Goal: Find specific page/section: Find specific page/section

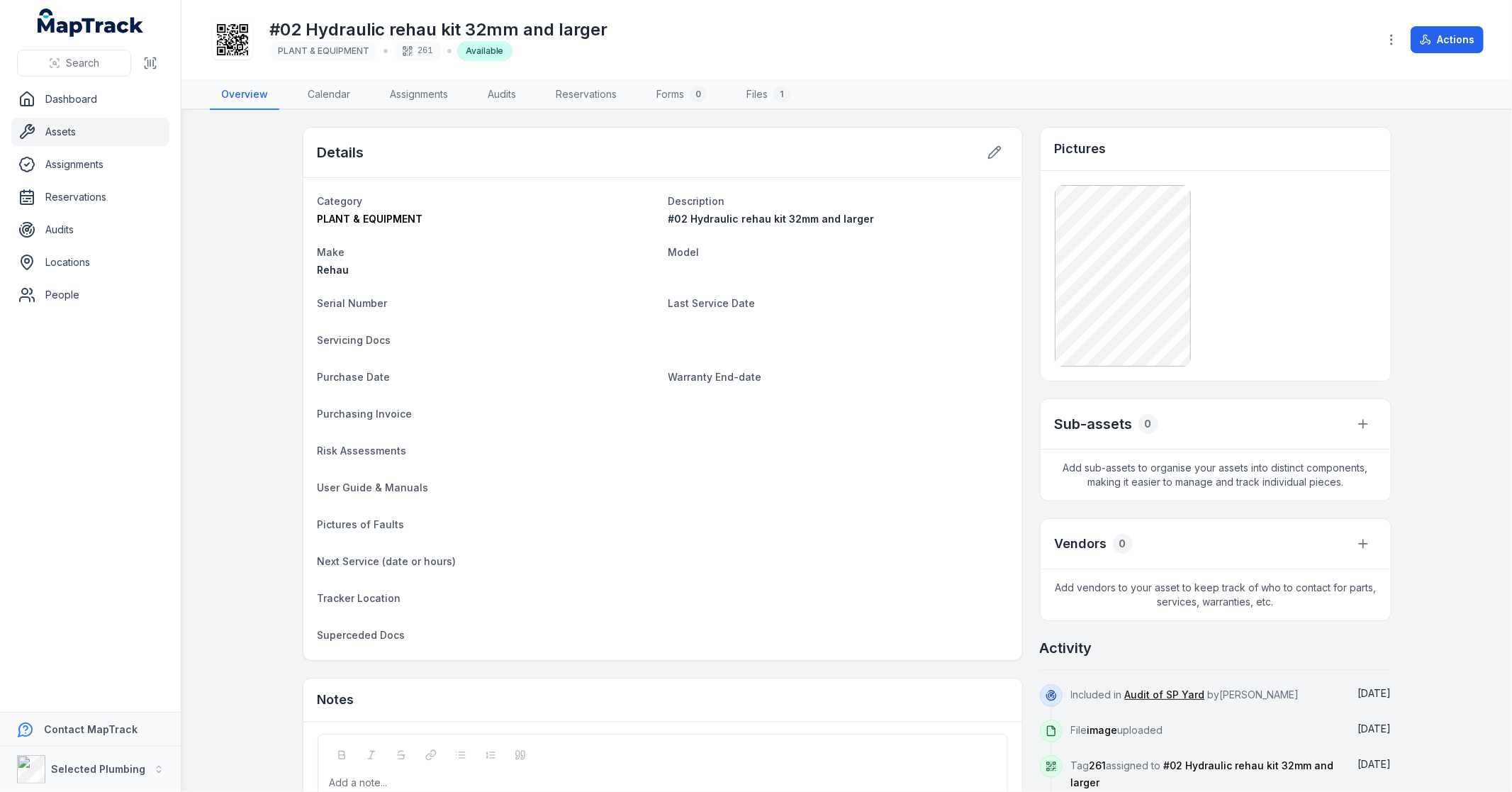
click at [66, 138] on link "Assets" at bounding box center [90, 131] width 158 height 28
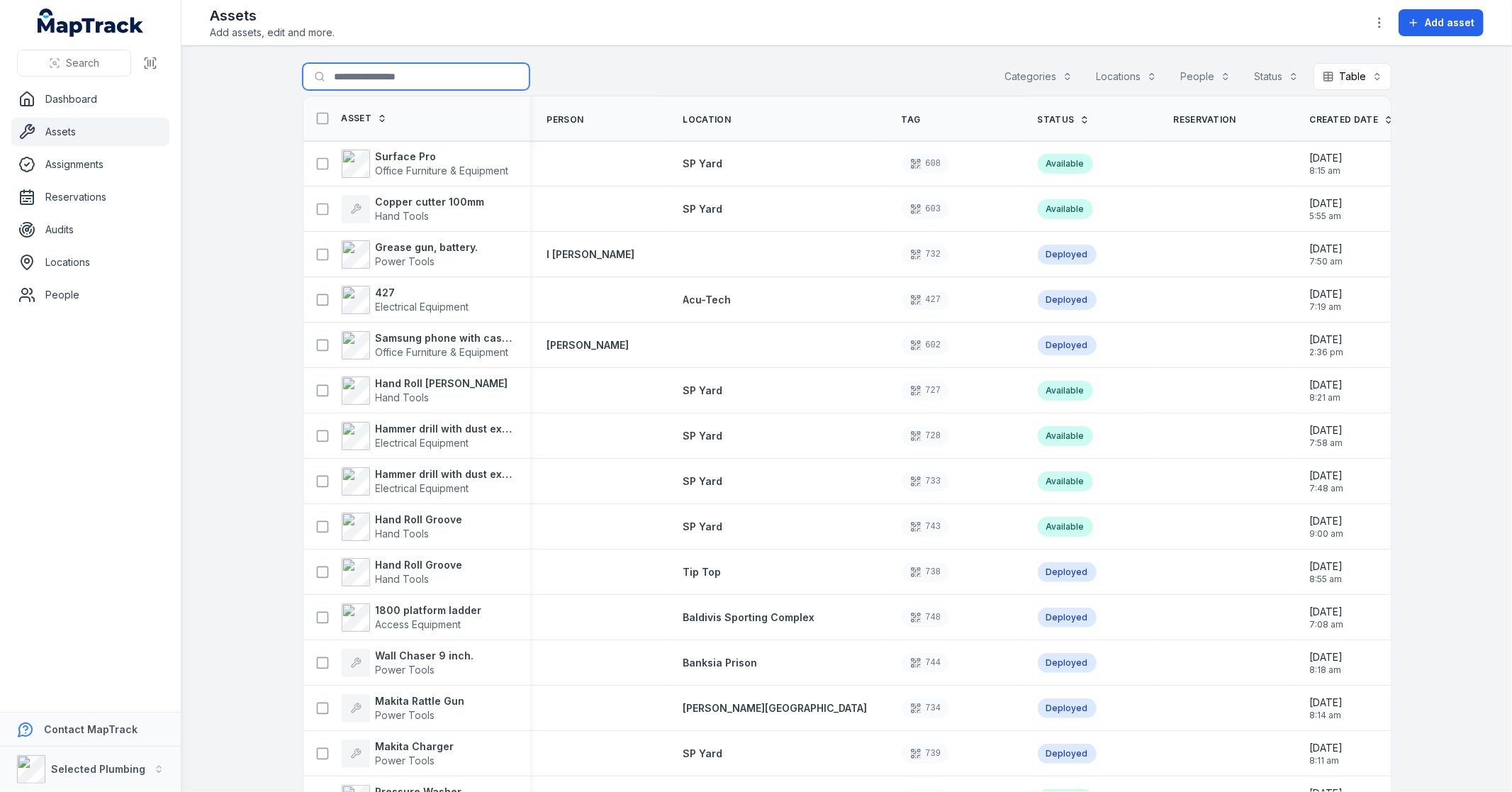
click at [391, 71] on input "Search for assets" at bounding box center [416, 76] width 227 height 27
type input "*****"
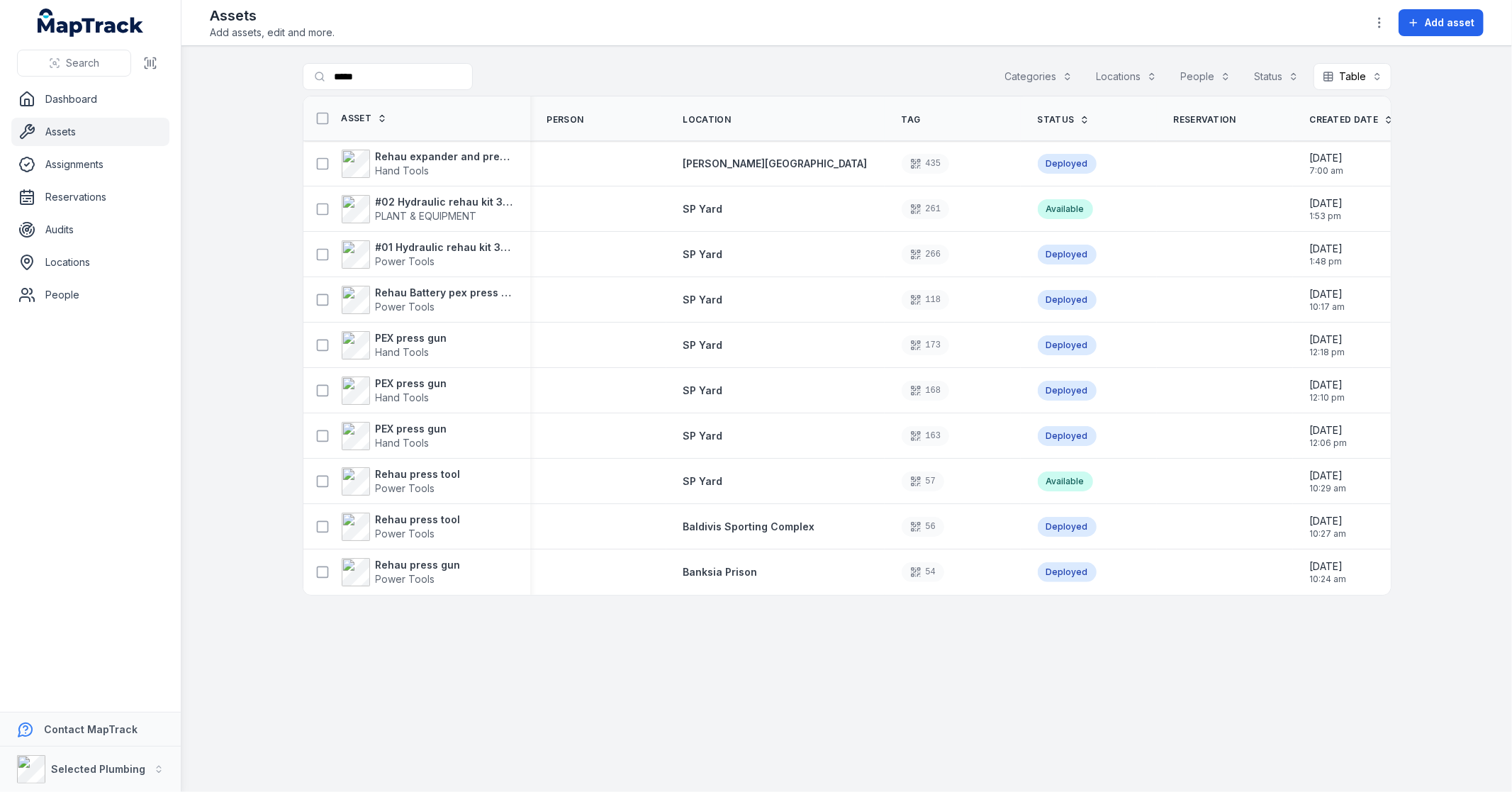
click at [407, 473] on strong "Rehau press tool" at bounding box center [417, 474] width 85 height 14
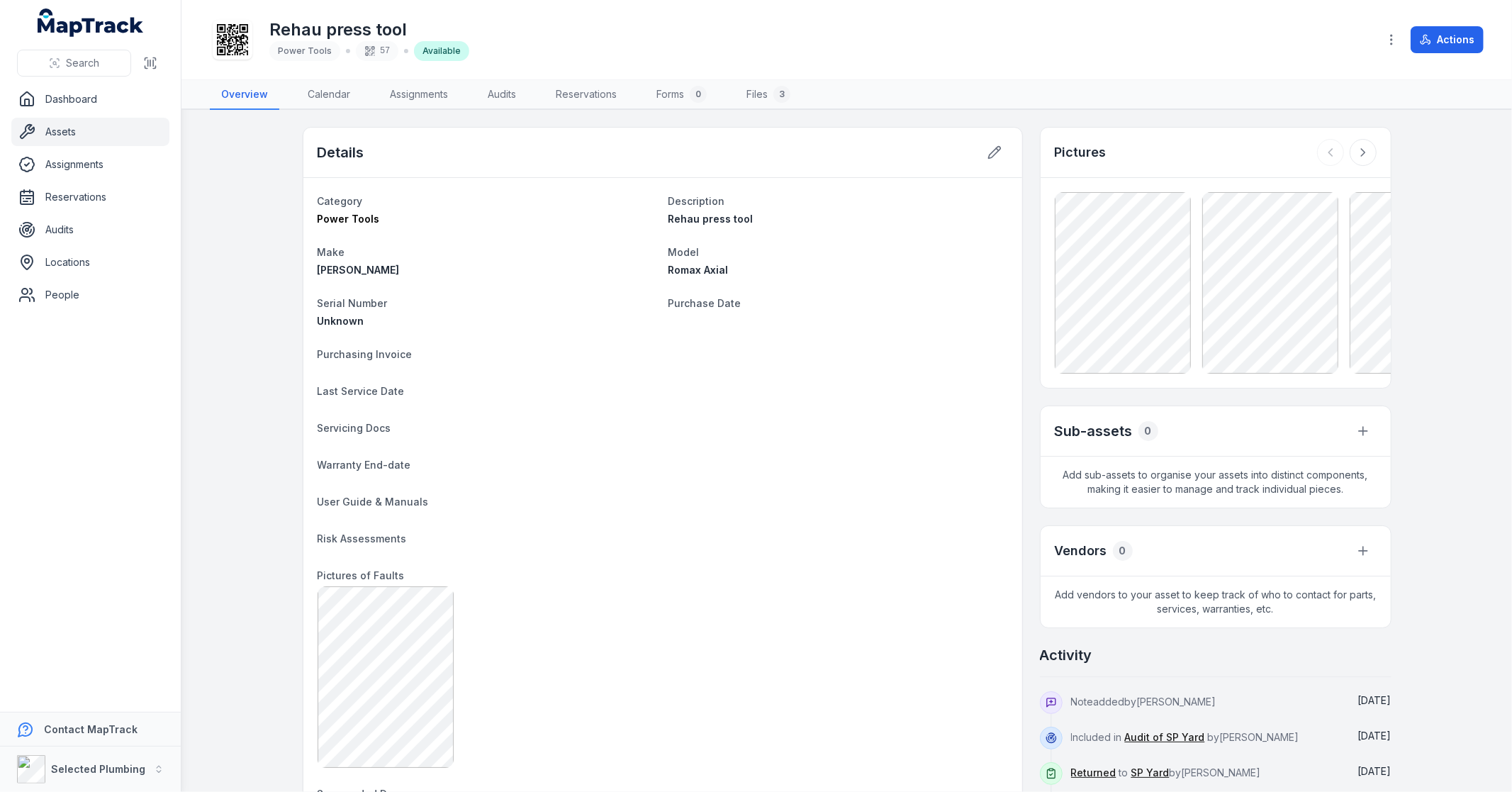
click at [38, 134] on link "Assets" at bounding box center [90, 131] width 158 height 28
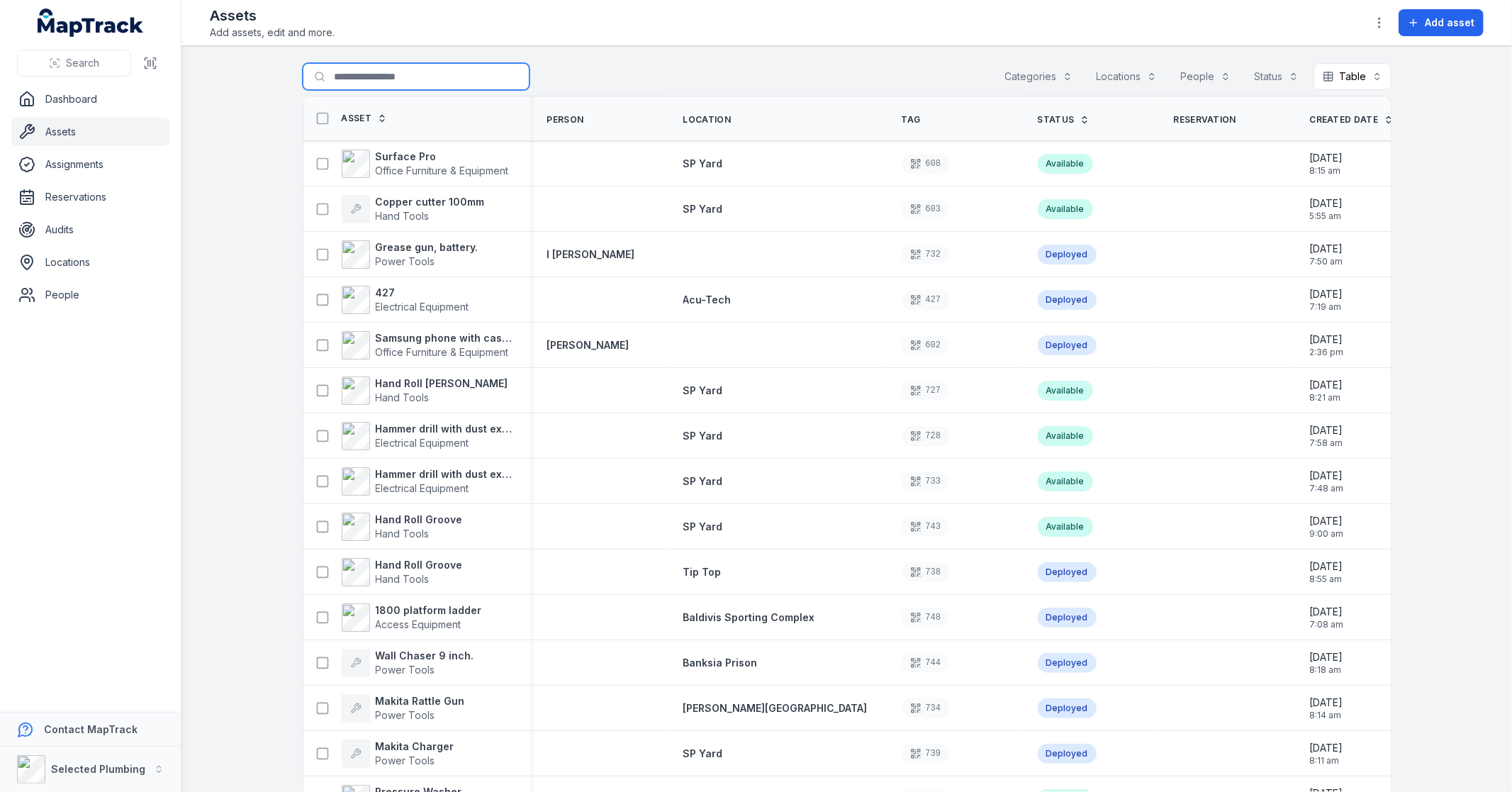
click at [375, 78] on input "Search for assets" at bounding box center [416, 76] width 227 height 27
type input "*****"
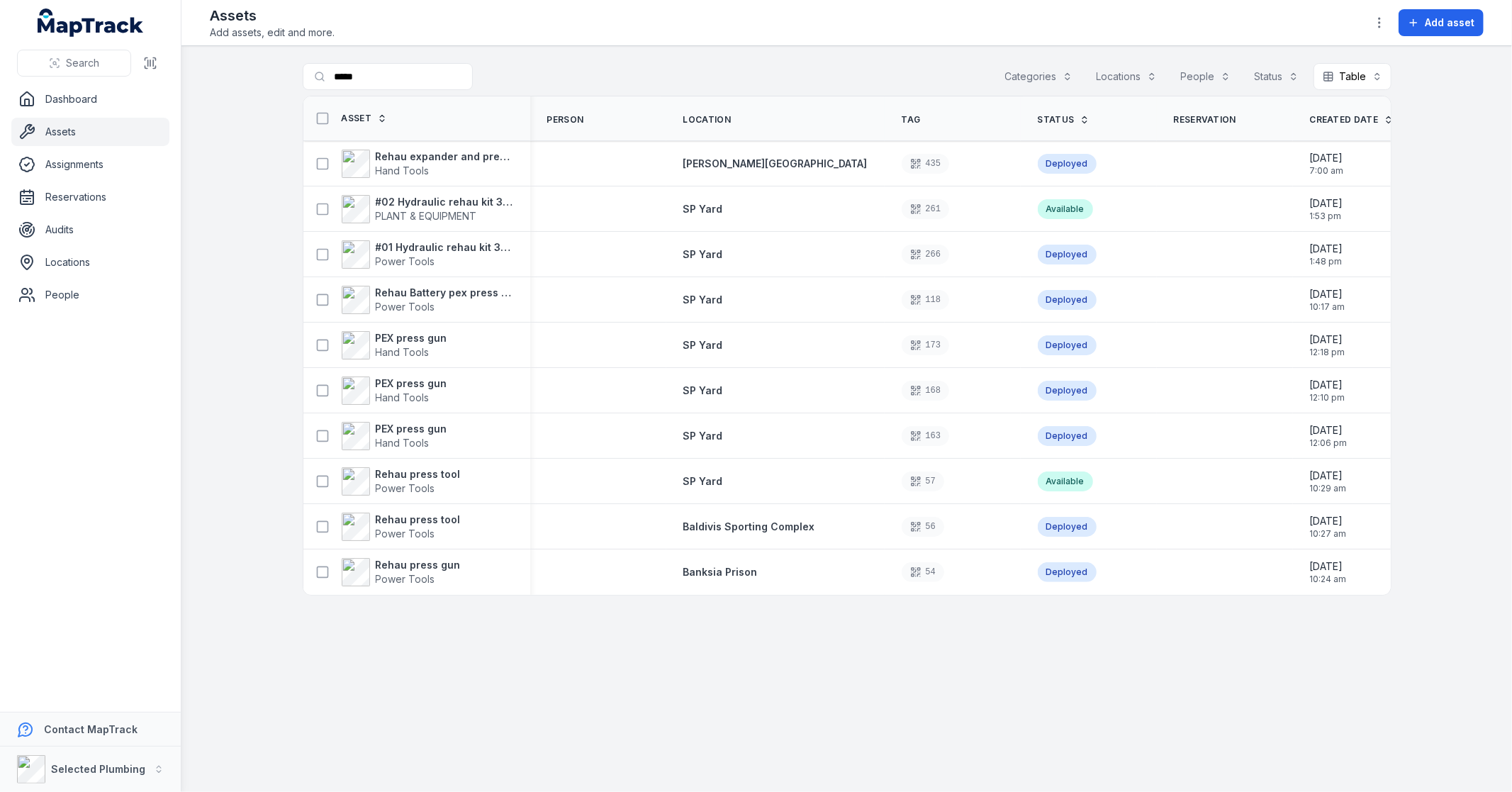
click at [440, 526] on span "Power Tools" at bounding box center [417, 533] width 85 height 14
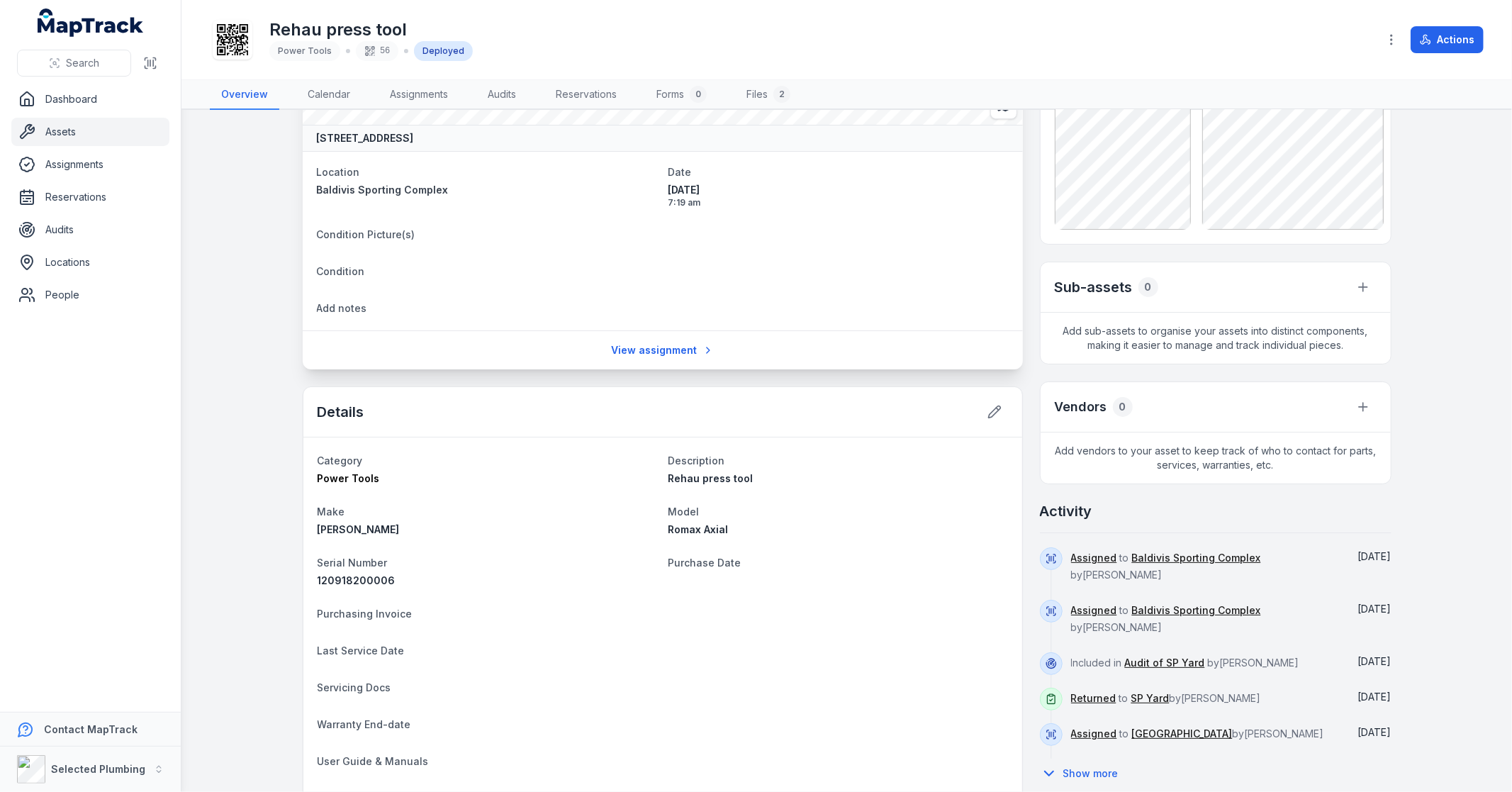
scroll to position [157, 0]
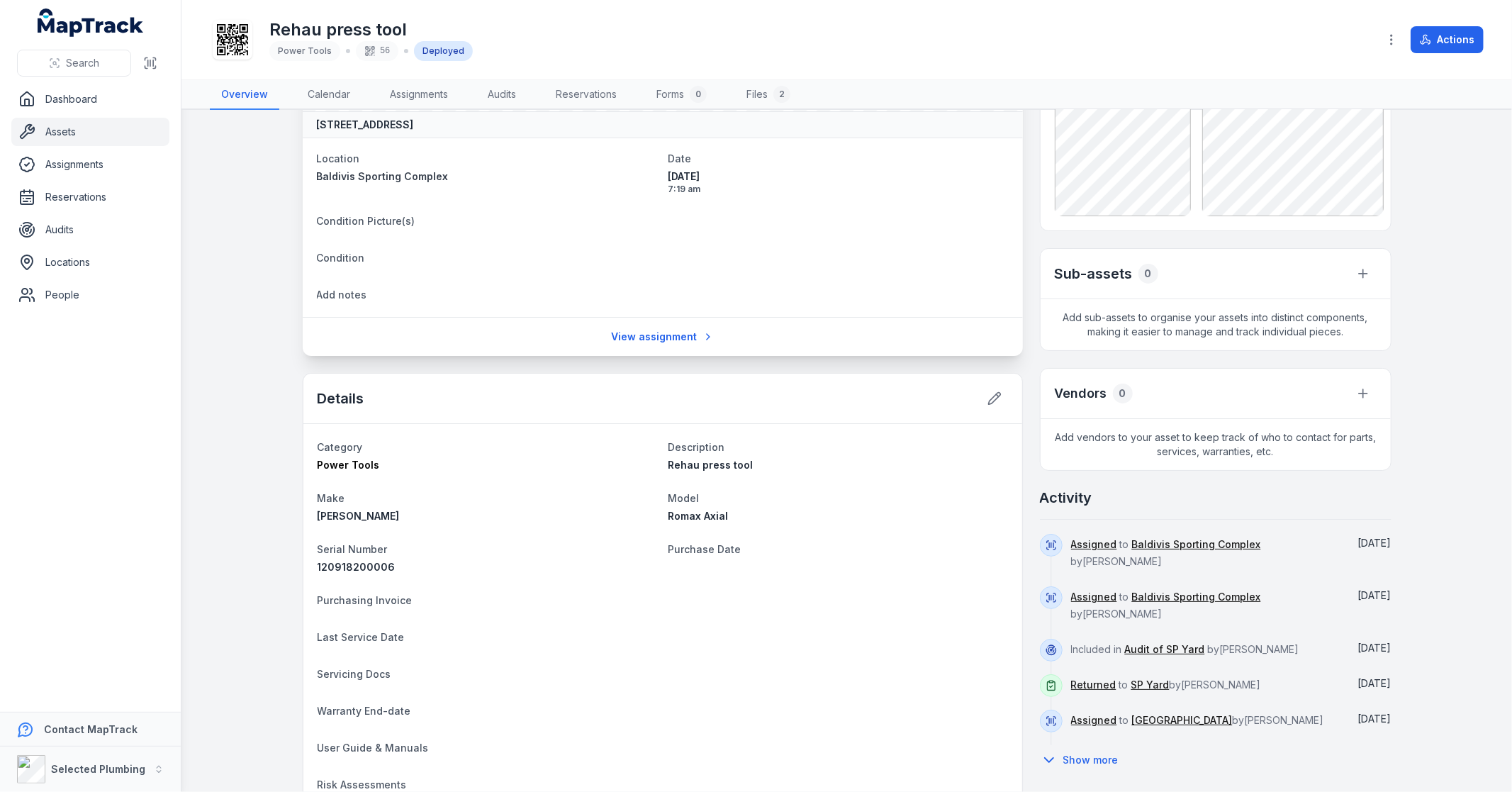
drag, startPoint x: 1375, startPoint y: 542, endPoint x: 1418, endPoint y: 540, distance: 43.0
click at [1418, 540] on main "[STREET_ADDRESS] Location [GEOGRAPHIC_DATA] Date [DATE] 7:19 am Condition Pictu…" at bounding box center [847, 451] width 1330 height 682
